Goal: Transaction & Acquisition: Book appointment/travel/reservation

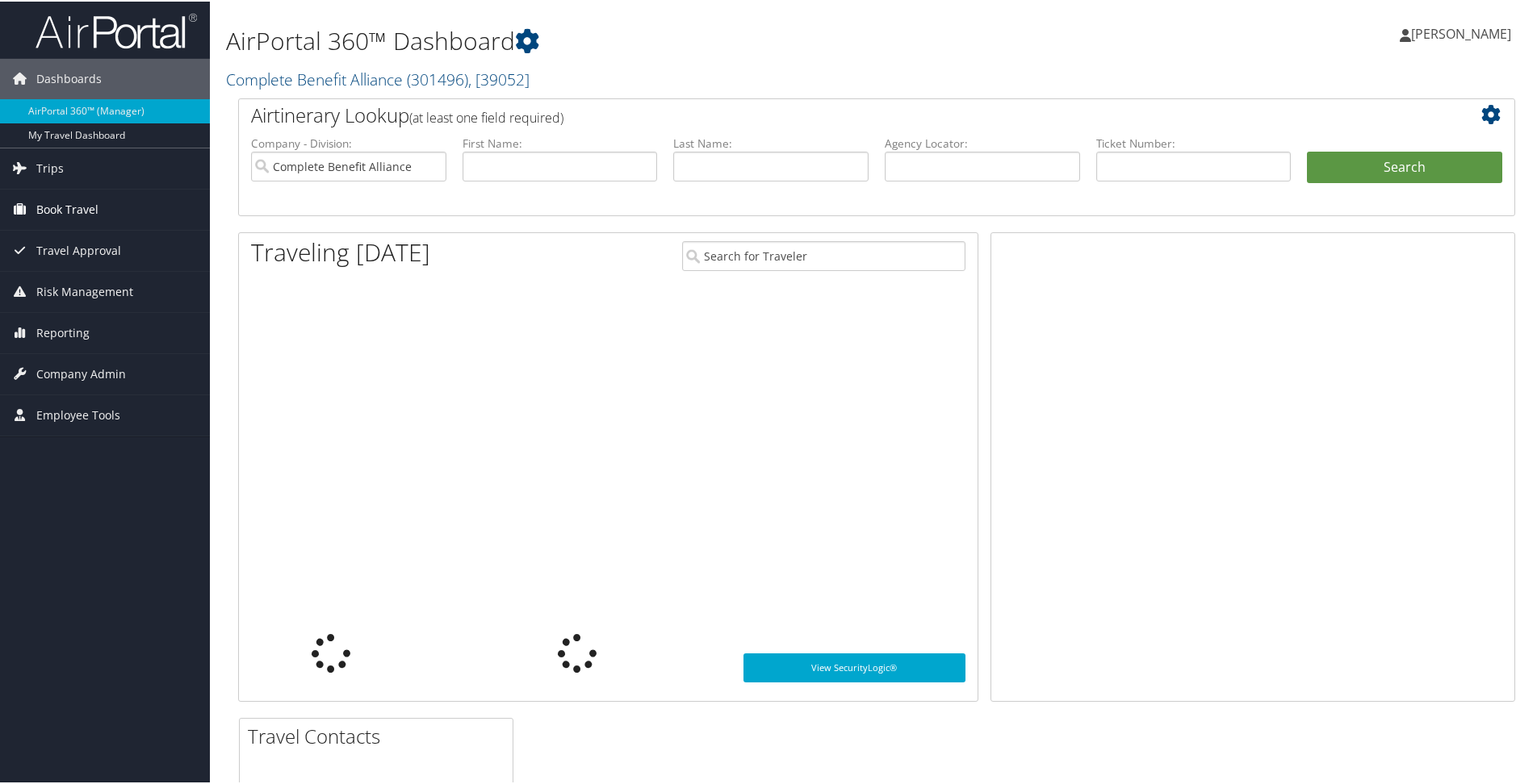
click at [42, 207] on span "Book Travel" at bounding box center [67, 208] width 62 height 40
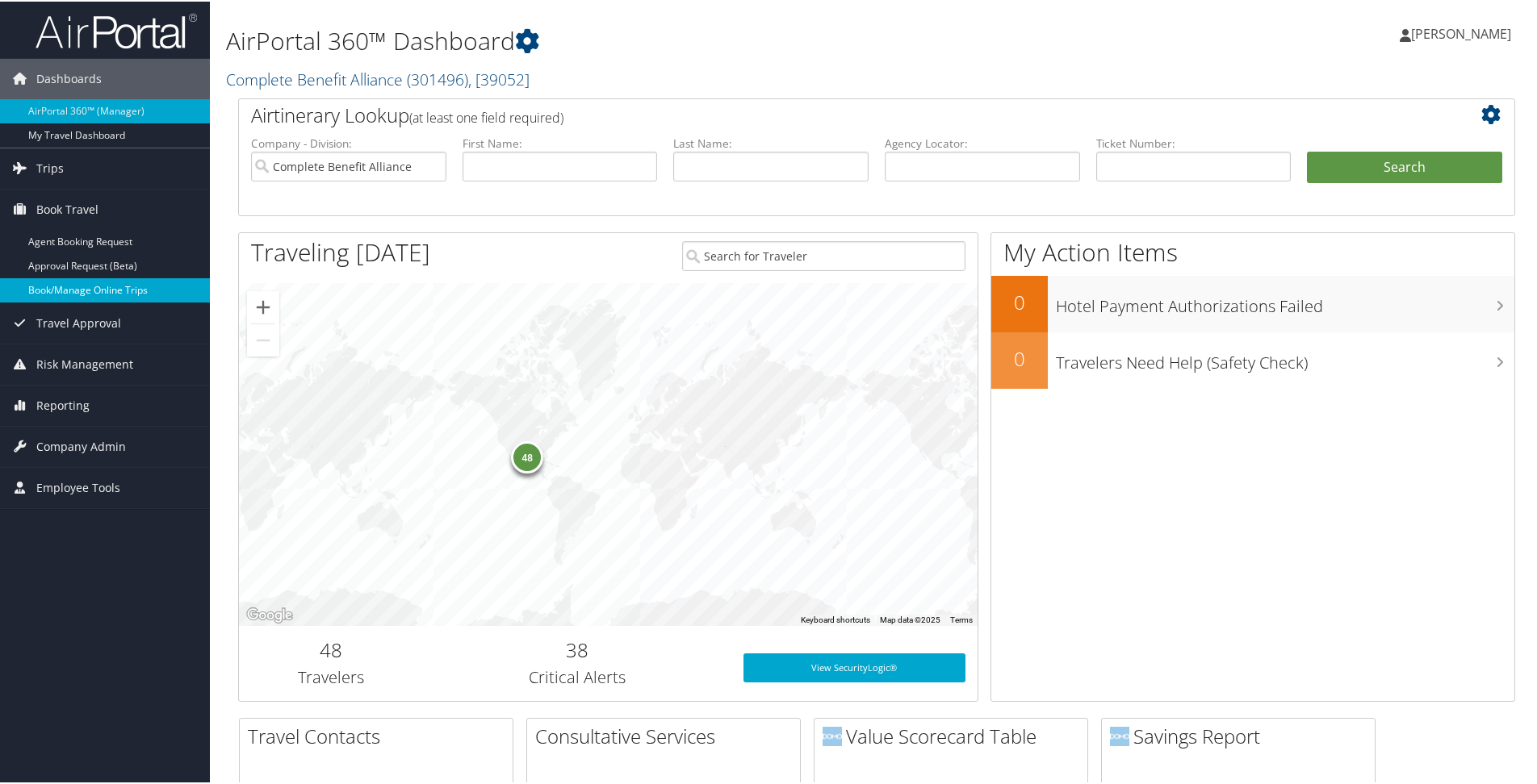
click at [83, 293] on link "Book/Manage Online Trips" at bounding box center [105, 288] width 210 height 24
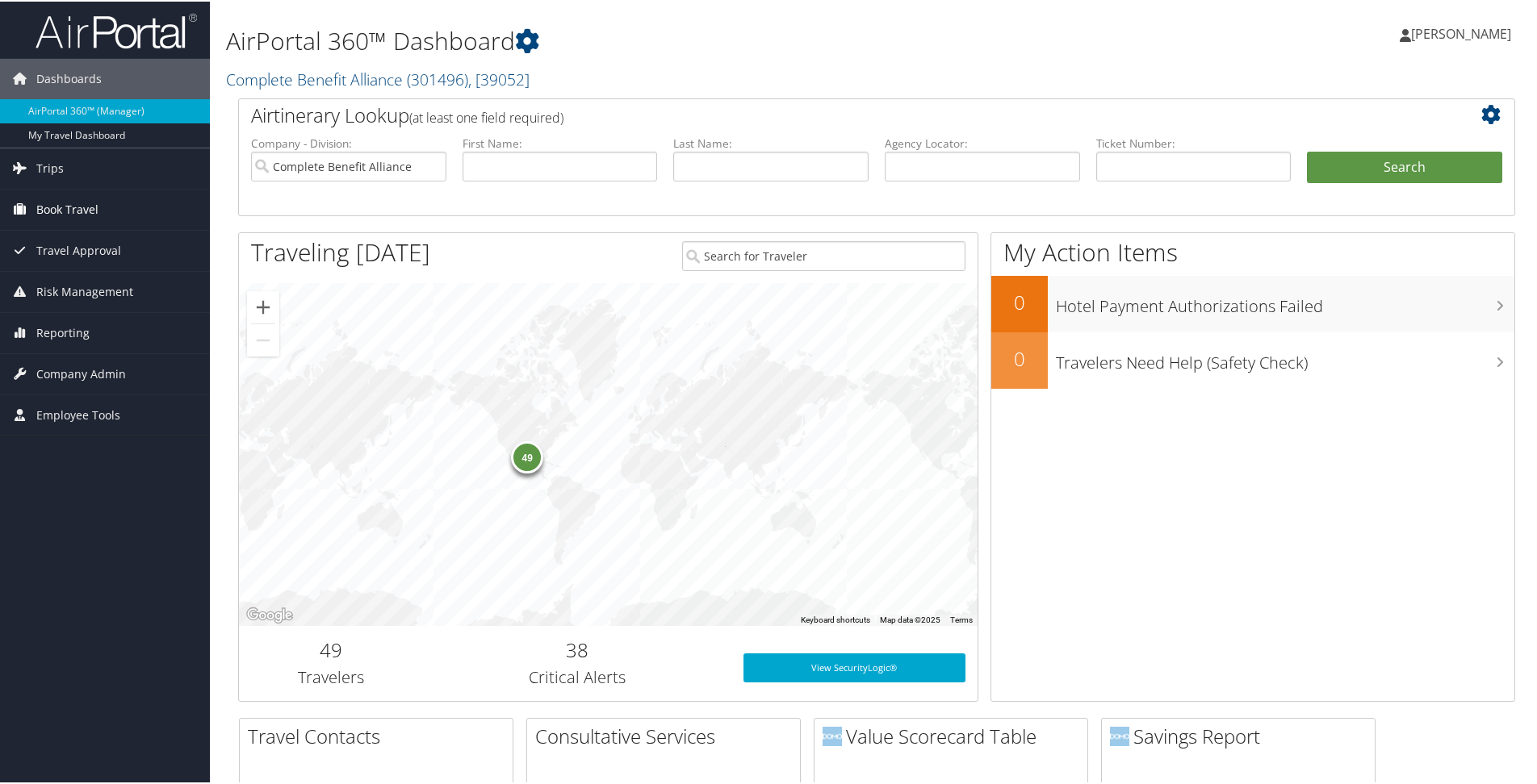
click at [79, 213] on span "Book Travel" at bounding box center [67, 208] width 62 height 40
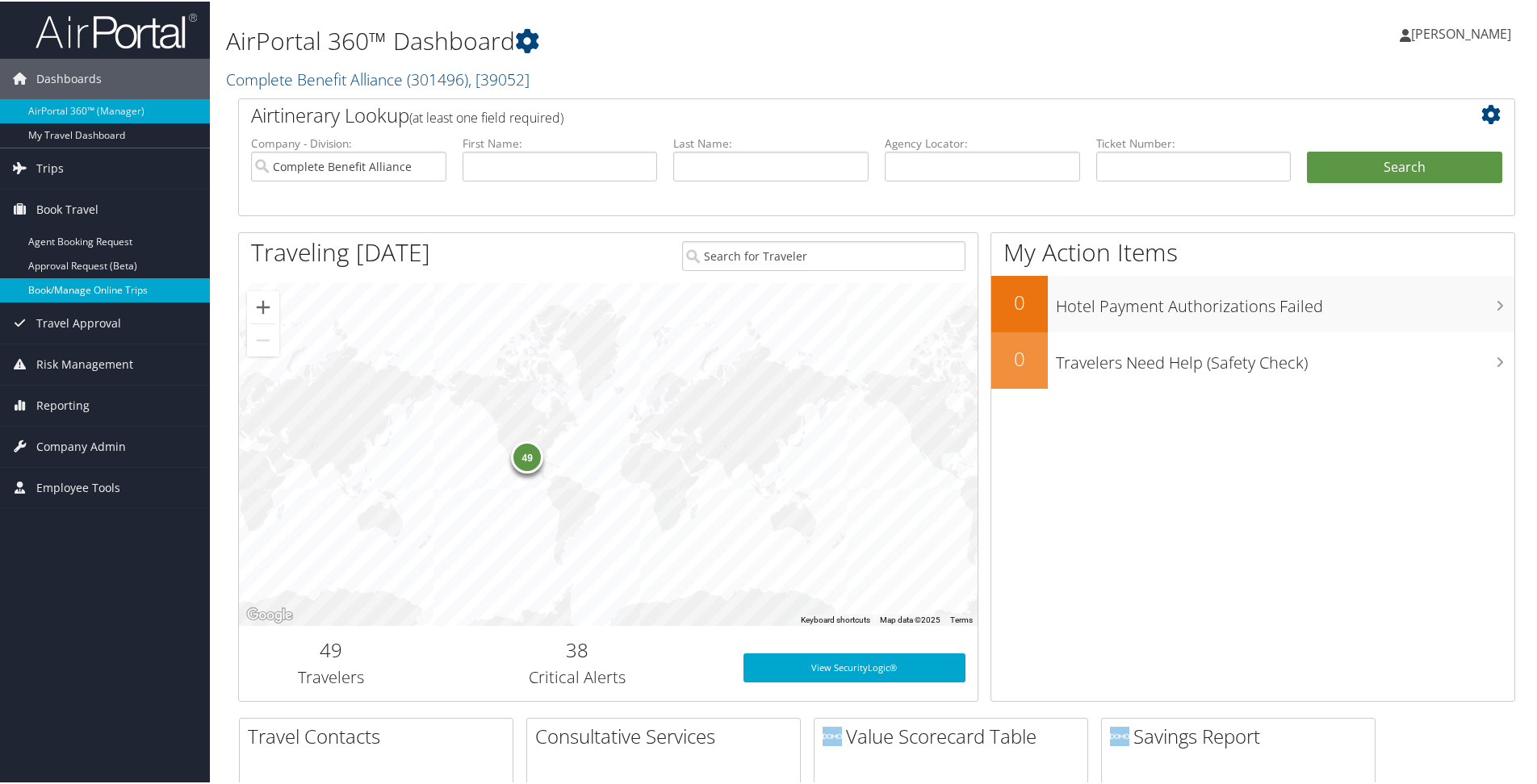
click at [78, 285] on link "Book/Manage Online Trips" at bounding box center [105, 288] width 210 height 24
